Goal: Information Seeking & Learning: Learn about a topic

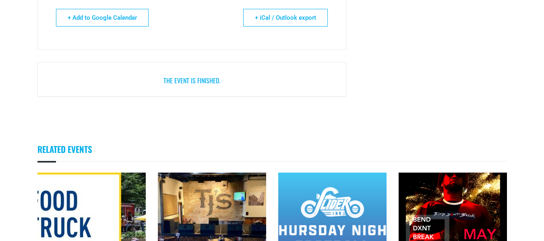
scroll to position [805, 0]
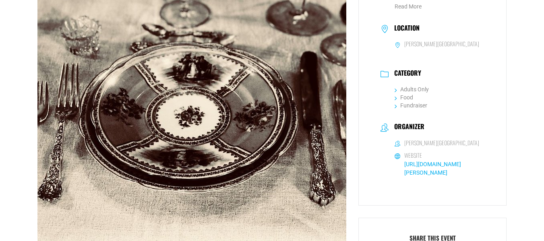
scroll to position [161, 0]
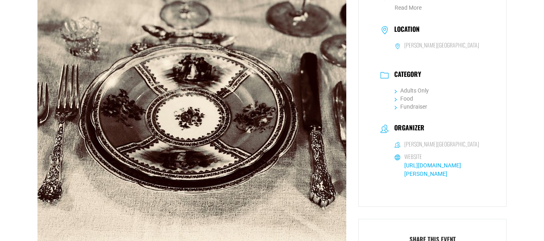
click at [416, 173] on link "[URL][DOMAIN_NAME][PERSON_NAME]" at bounding box center [432, 169] width 57 height 15
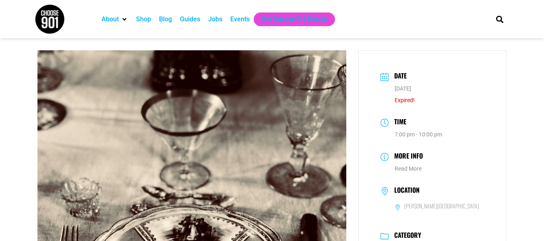
click at [236, 23] on div "Events" at bounding box center [239, 19] width 19 height 10
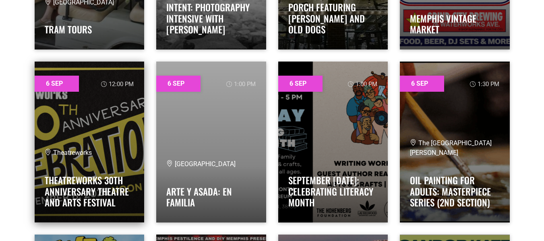
scroll to position [2497, 0]
